Goal: Transaction & Acquisition: Purchase product/service

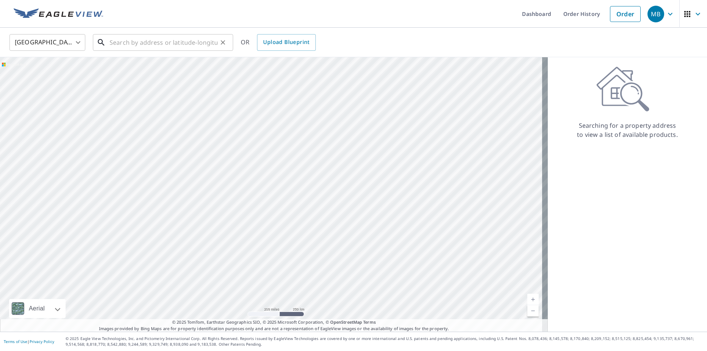
click at [156, 45] on input "text" at bounding box center [164, 42] width 108 height 21
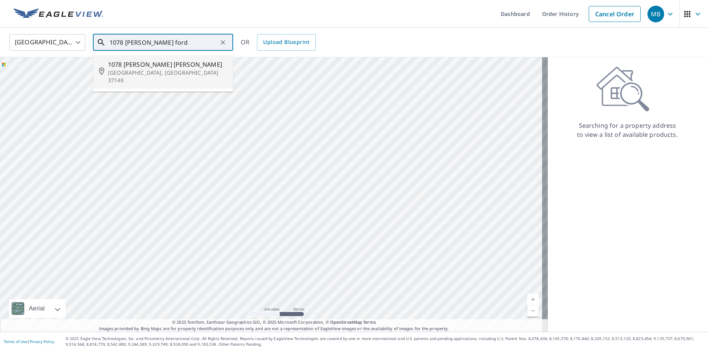
click at [171, 70] on p "[GEOGRAPHIC_DATA], [GEOGRAPHIC_DATA] 37148" at bounding box center [167, 76] width 119 height 15
type input "1078 [PERSON_NAME][GEOGRAPHIC_DATA][PERSON_NAME][STREET_ADDRESS]"
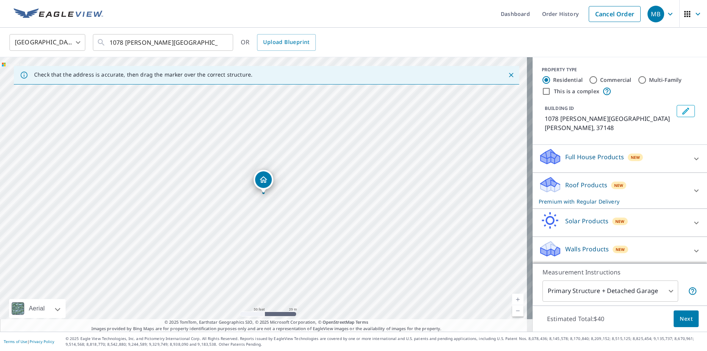
click at [681, 321] on span "Next" at bounding box center [686, 318] width 13 height 9
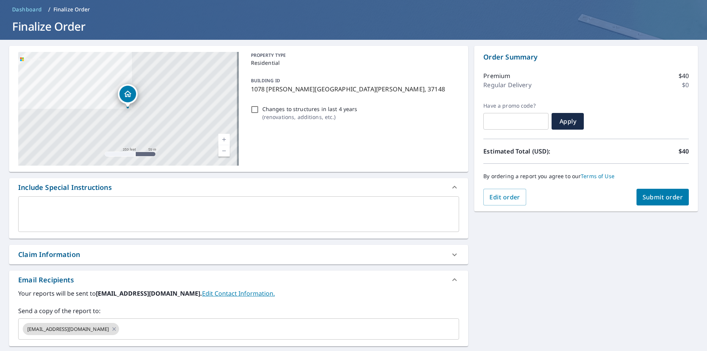
scroll to position [114, 0]
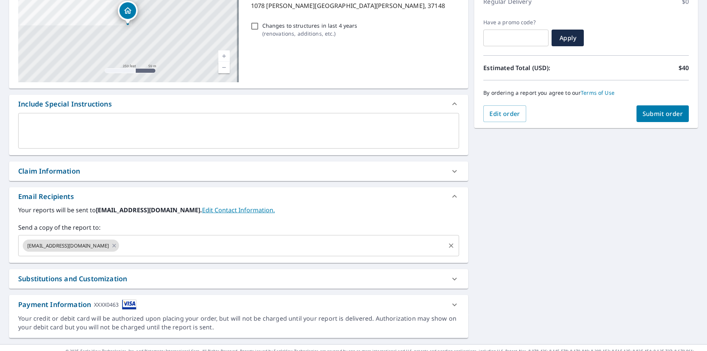
click at [135, 244] on input "text" at bounding box center [282, 245] width 324 height 14
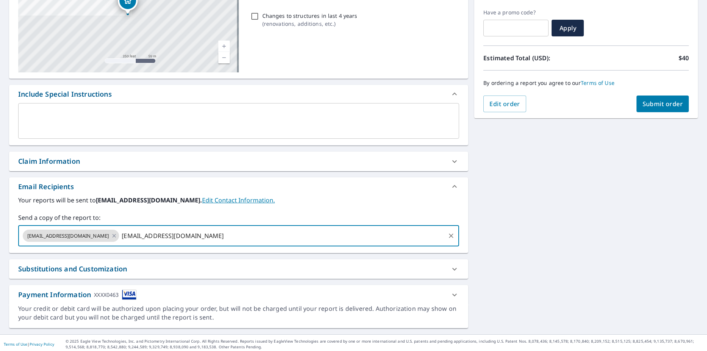
scroll to position [126, 0]
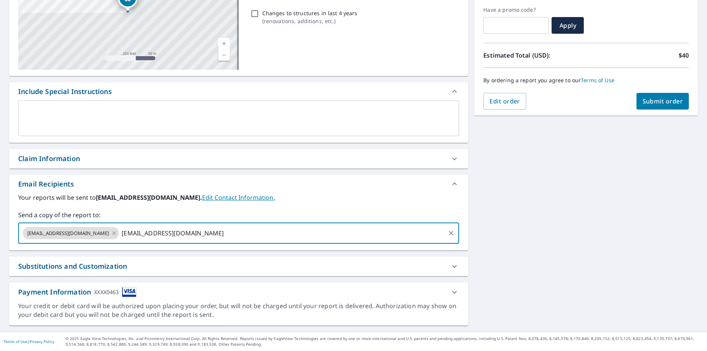
type input "[EMAIL_ADDRESS][DOMAIN_NAME]"
click at [648, 102] on span "Submit order" at bounding box center [663, 101] width 41 height 8
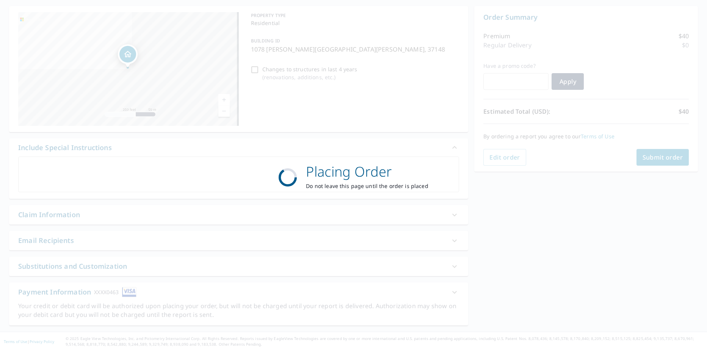
scroll to position [70, 0]
